Goal: Task Accomplishment & Management: Manage account settings

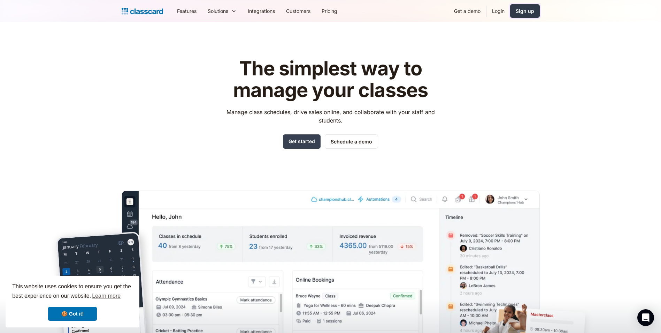
click at [527, 6] on link "Sign up" at bounding box center [526, 11] width 30 height 14
click at [494, 11] on link "Login" at bounding box center [499, 11] width 24 height 16
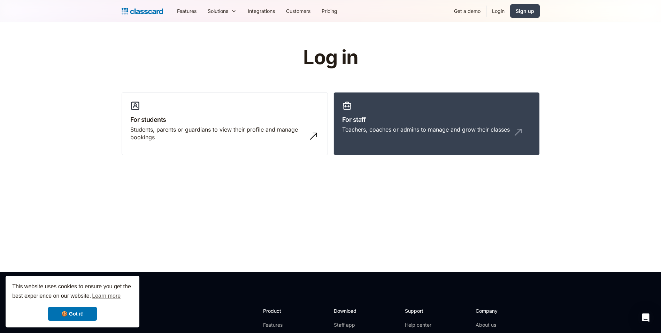
click at [497, 8] on link "Login" at bounding box center [499, 11] width 24 height 16
click at [403, 126] on div "Teachers, coaches or admins to manage and grow their classes" at bounding box center [426, 130] width 168 height 8
